Goal: Task Accomplishment & Management: Use online tool/utility

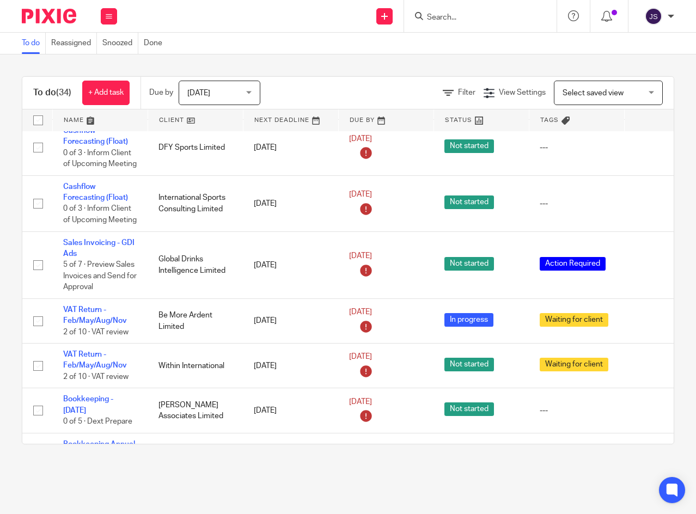
scroll to position [1253, 0]
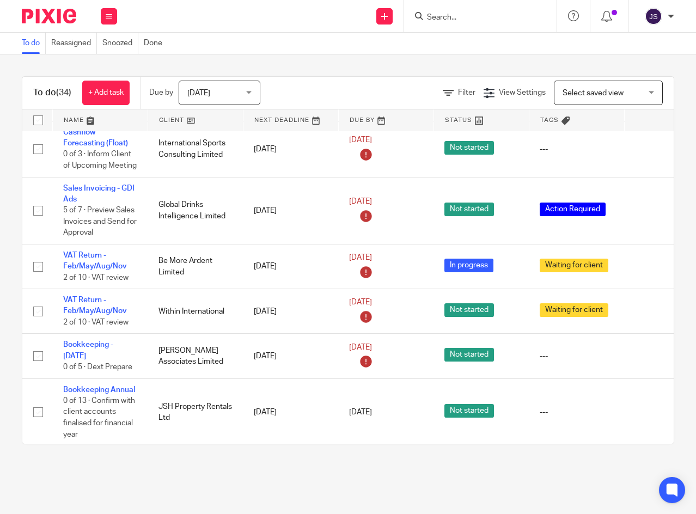
click at [114, 203] on link "Sales Invoicing - GDI Ads" at bounding box center [98, 194] width 71 height 19
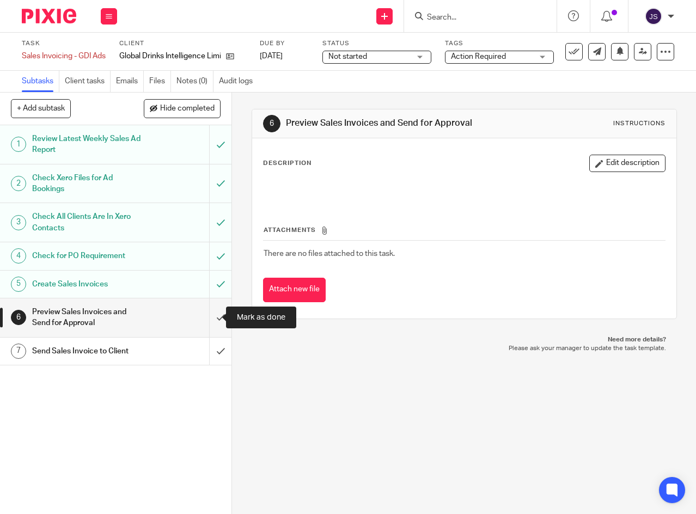
click at [210, 320] on input "submit" at bounding box center [115, 317] width 231 height 39
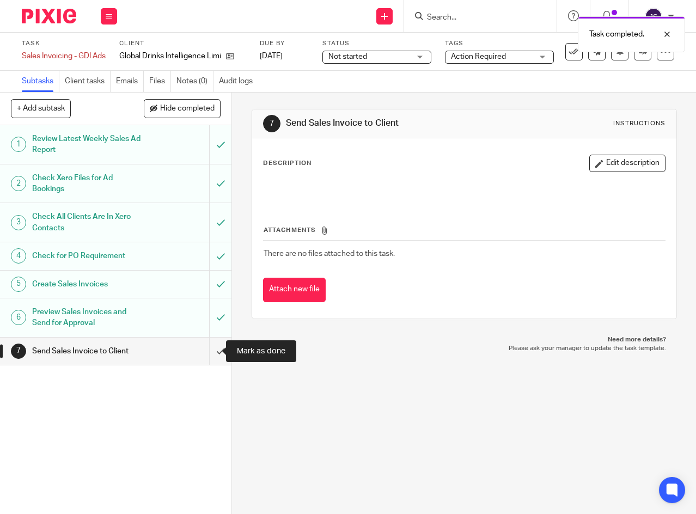
click at [210, 352] on input "submit" at bounding box center [115, 351] width 231 height 27
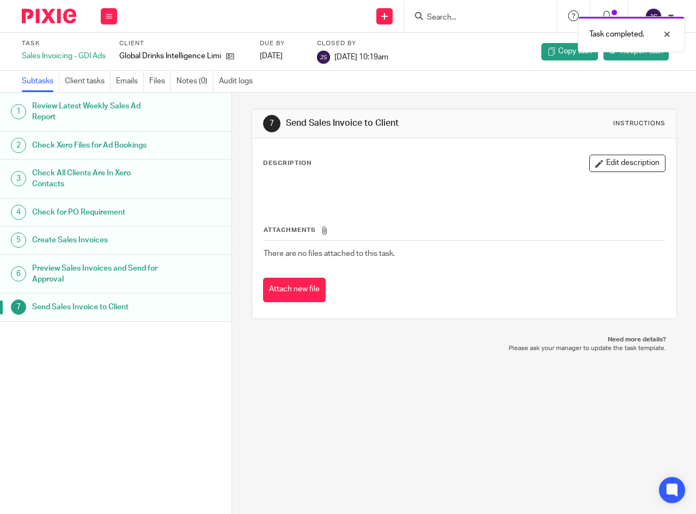
click at [115, 16] on button at bounding box center [109, 16] width 16 height 16
click at [108, 50] on link "Work" at bounding box center [103, 51] width 19 height 8
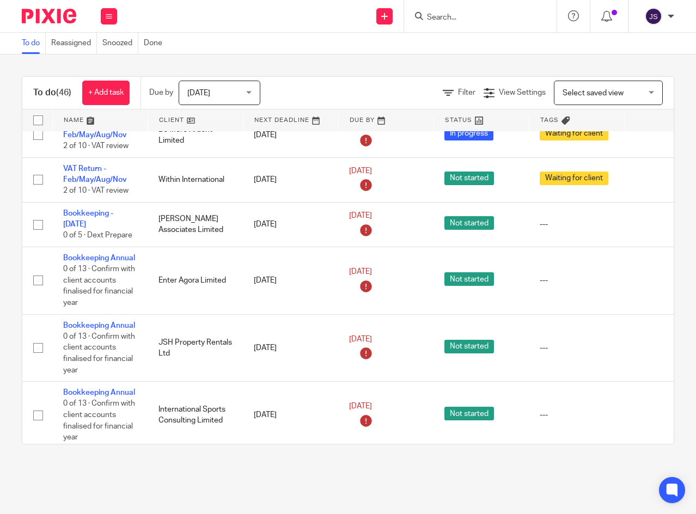
scroll to position [1471, 0]
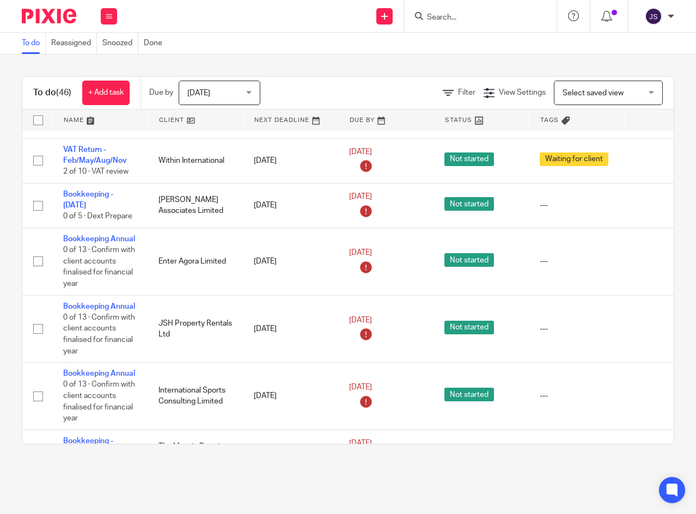
click at [648, 211] on icon at bounding box center [648, 205] width 11 height 11
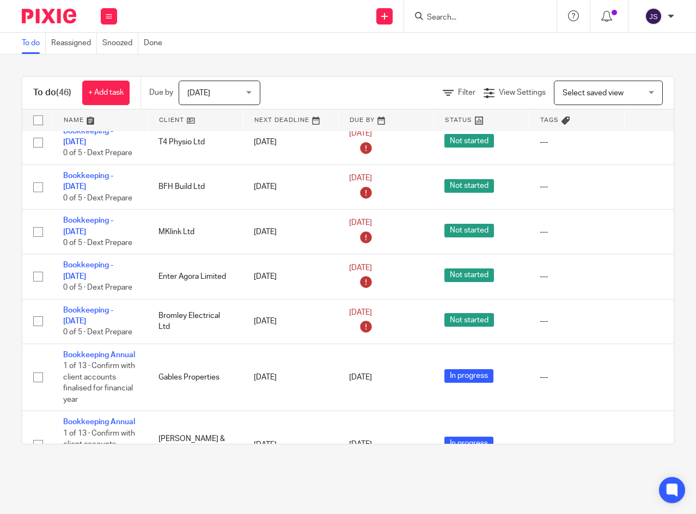
scroll to position [1797, 0]
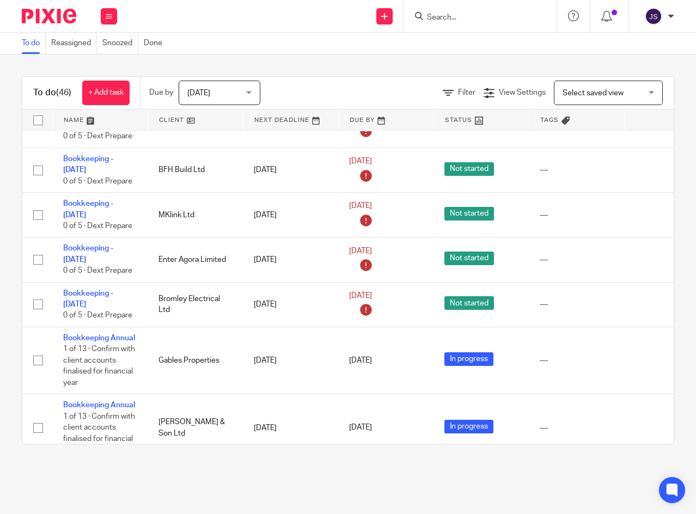
click at [645, 310] on icon at bounding box center [648, 304] width 11 height 11
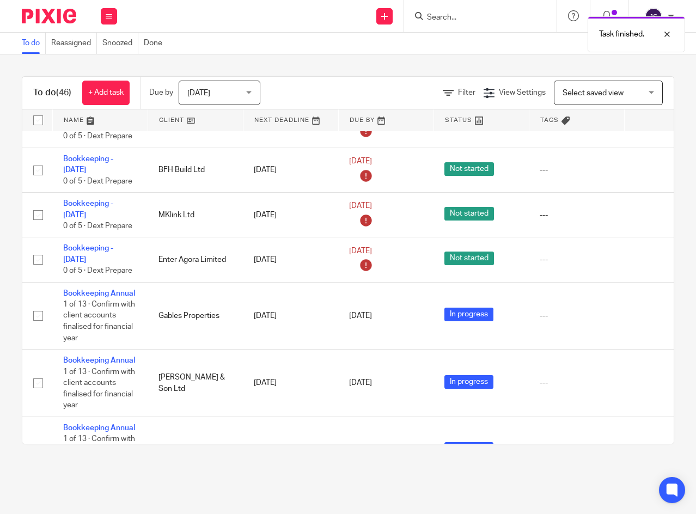
scroll to position [1743, 0]
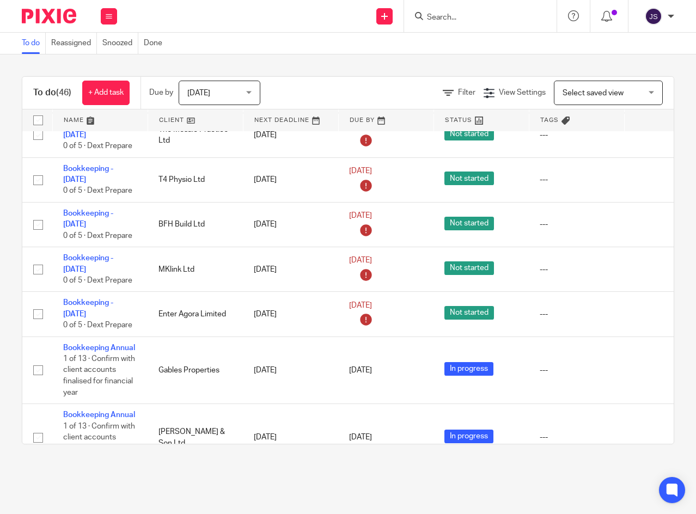
click at [646, 320] on icon at bounding box center [648, 314] width 11 height 11
